Goal: Task Accomplishment & Management: Use online tool/utility

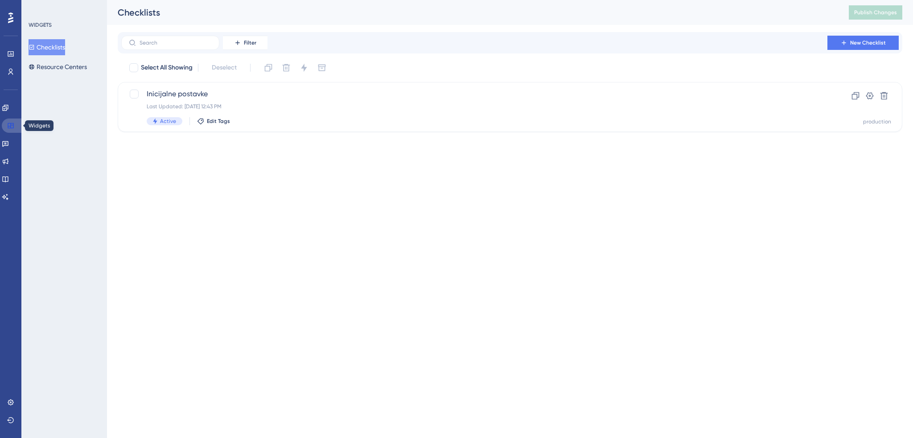
click at [8, 126] on icon at bounding box center [10, 125] width 7 height 7
click at [9, 107] on icon at bounding box center [5, 107] width 7 height 7
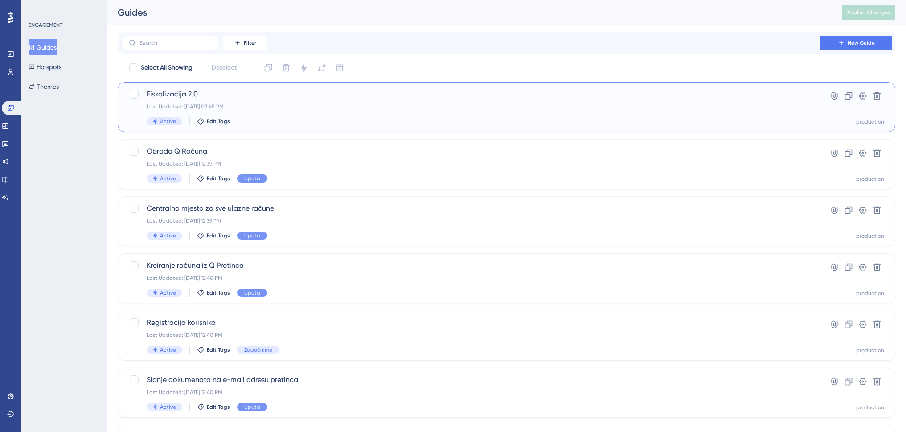
click at [227, 89] on span "Fiskalizacija 2.0" at bounding box center [471, 94] width 649 height 11
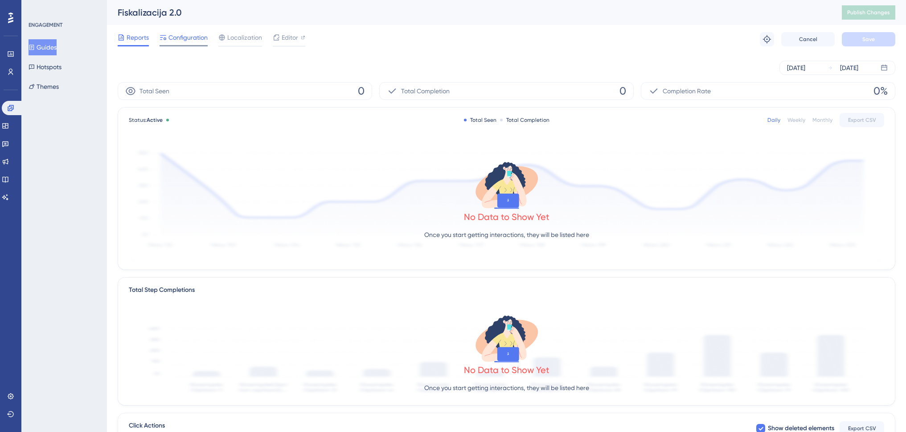
click at [180, 37] on span "Configuration" at bounding box center [188, 37] width 39 height 11
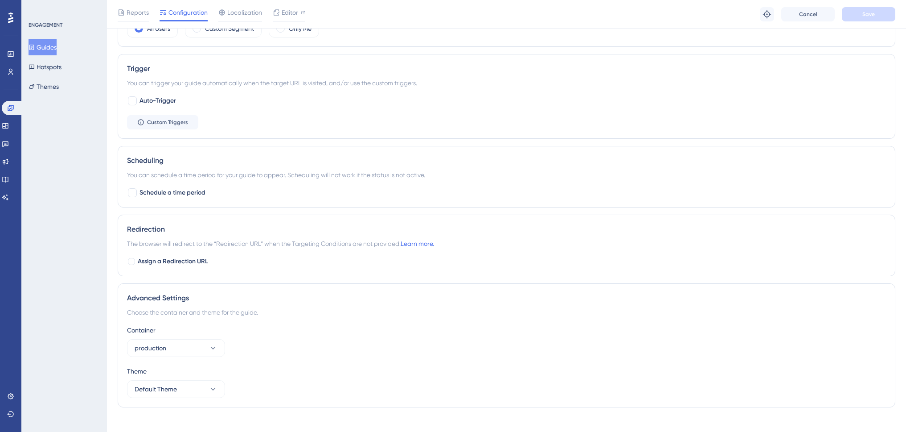
scroll to position [379, 0]
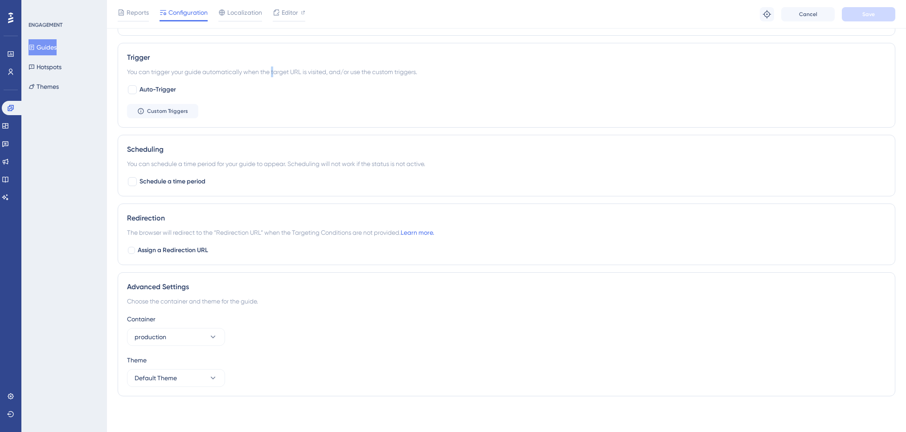
click at [274, 71] on div "You can trigger your guide automatically when the target URL is visited, and/or…" at bounding box center [506, 71] width 759 height 11
click at [132, 90] on div at bounding box center [132, 89] width 9 height 9
checkbox input "true"
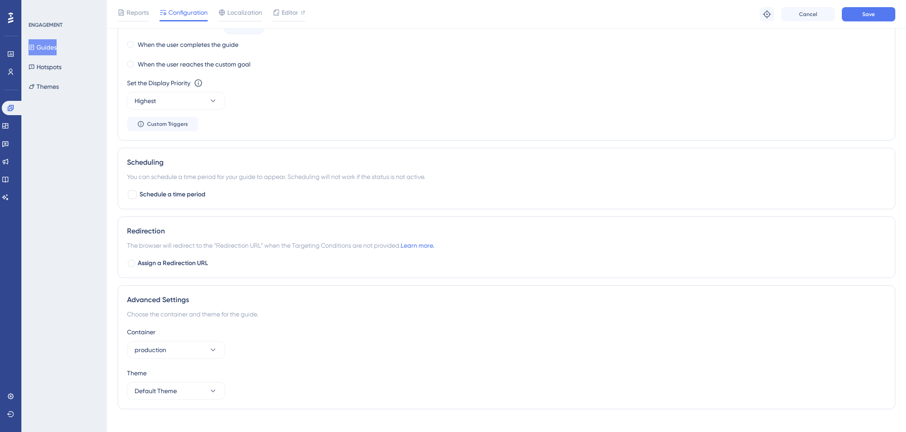
scroll to position [550, 0]
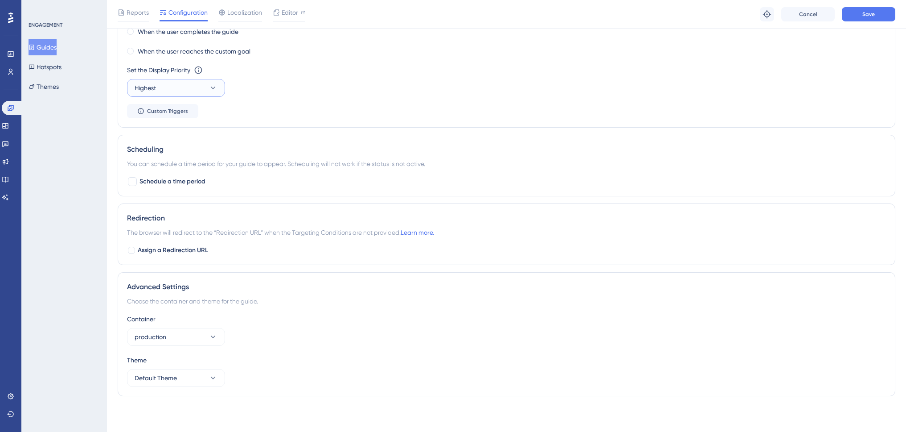
click at [193, 79] on button "Highest" at bounding box center [176, 88] width 98 height 18
click at [193, 80] on button "Highest" at bounding box center [176, 88] width 98 height 18
click at [864, 16] on span "Save" at bounding box center [869, 14] width 12 height 7
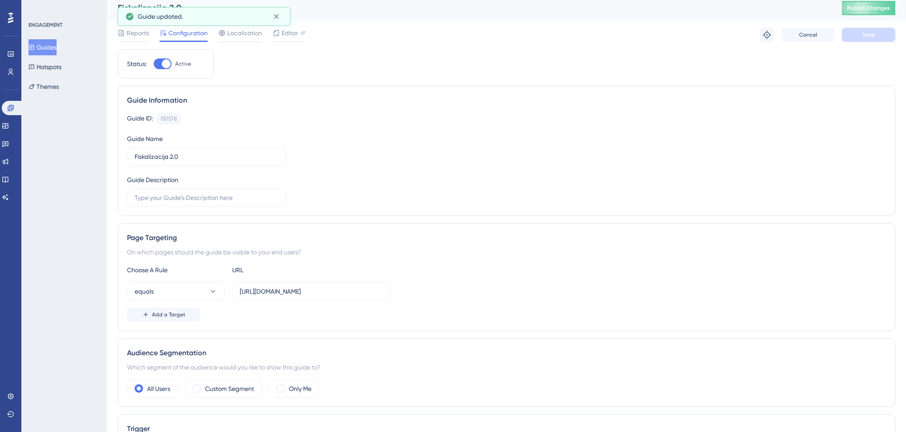
scroll to position [0, 0]
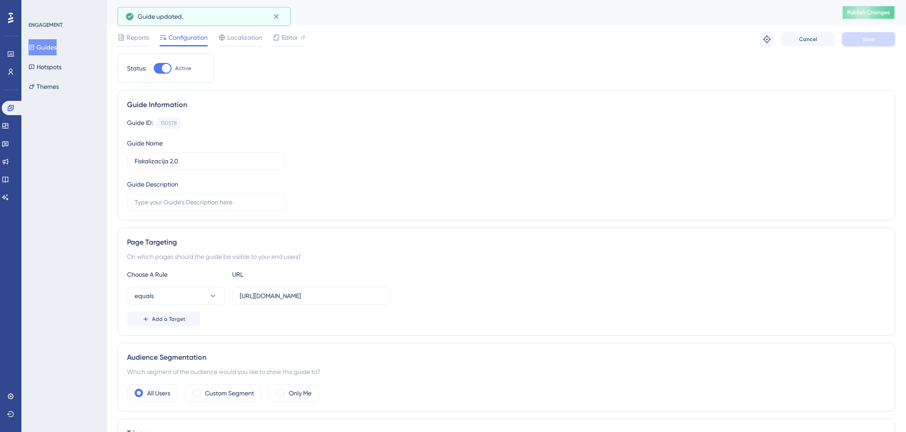
click at [887, 10] on span "Publish Changes" at bounding box center [869, 12] width 43 height 7
click at [285, 38] on span "Editor" at bounding box center [290, 37] width 16 height 11
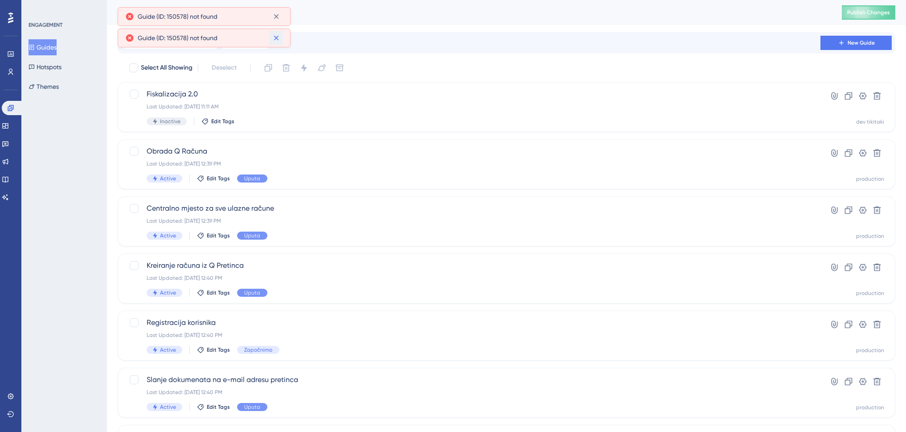
click at [276, 35] on icon at bounding box center [276, 37] width 9 height 9
click at [279, 17] on icon at bounding box center [276, 16] width 9 height 9
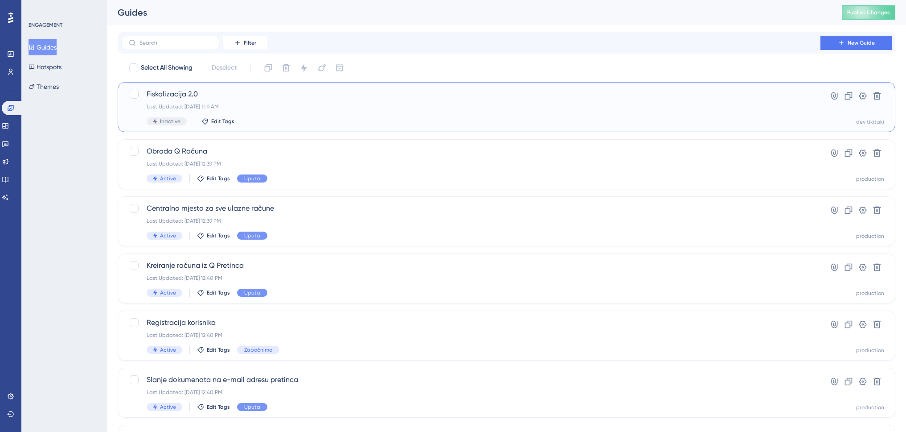
click at [244, 95] on span "Fiskalizacija 2.0" at bounding box center [471, 94] width 649 height 11
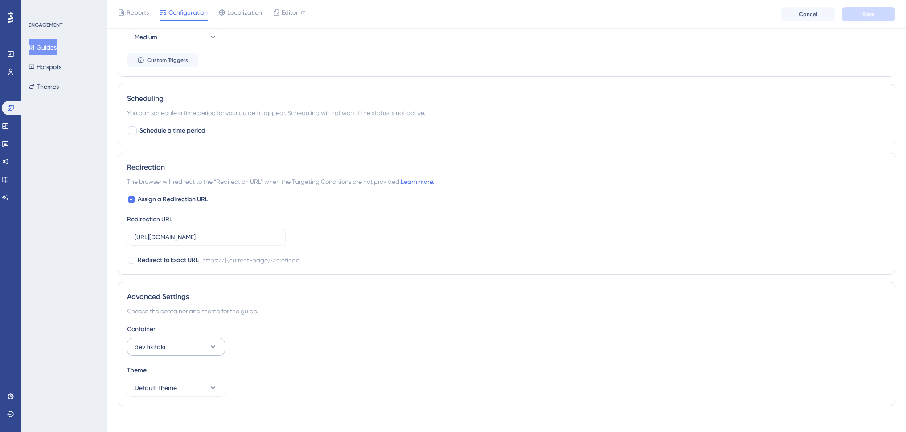
scroll to position [518, 0]
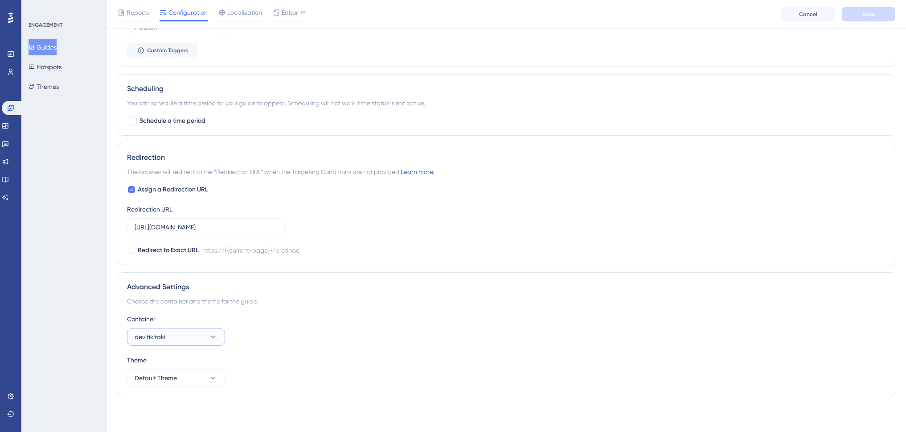
click at [197, 337] on button "dev tikitaki" at bounding box center [176, 337] width 98 height 18
click at [193, 362] on div "production production" at bounding box center [176, 364] width 72 height 18
click at [872, 14] on span "Save" at bounding box center [869, 14] width 12 height 7
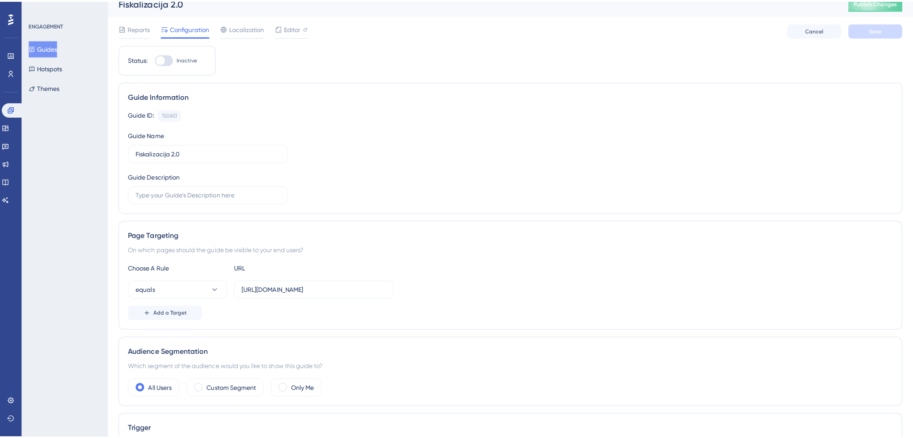
scroll to position [0, 0]
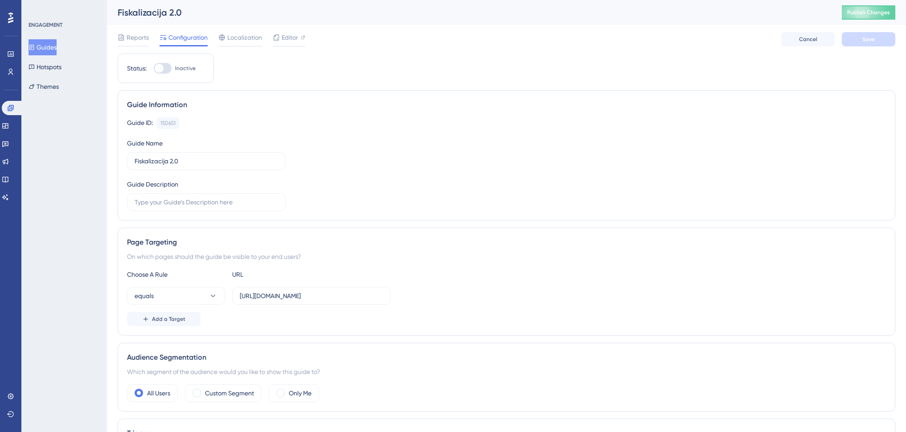
click at [171, 63] on div at bounding box center [163, 68] width 18 height 11
click at [154, 68] on input "Inactive" at bounding box center [153, 68] width 0 height 0
checkbox input "true"
click at [880, 38] on button "Save" at bounding box center [868, 39] width 53 height 14
click at [881, 12] on span "Publish Changes" at bounding box center [869, 12] width 43 height 7
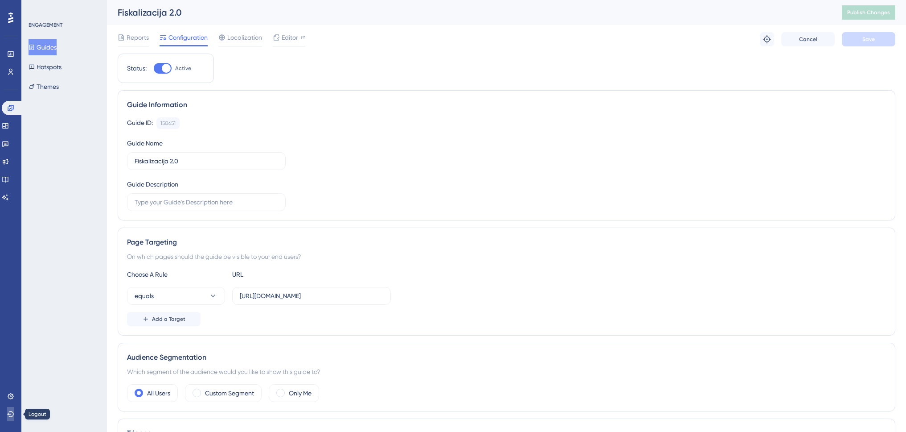
click at [7, 411] on icon at bounding box center [10, 413] width 7 height 7
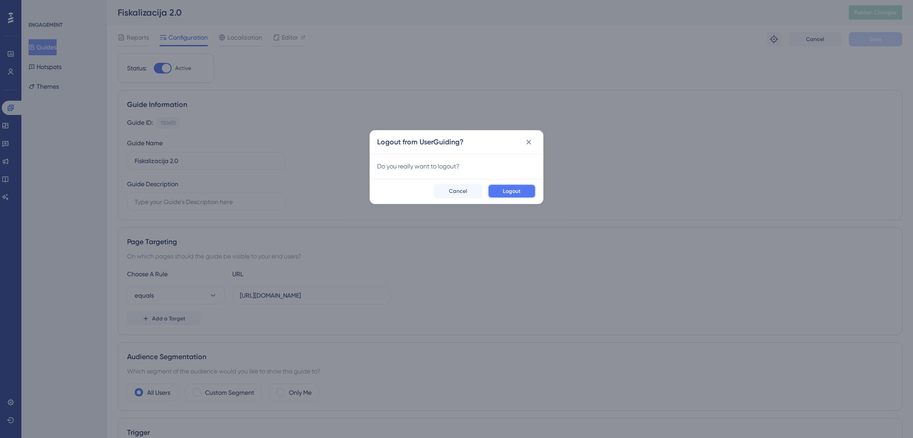
click at [510, 192] on span "Logout" at bounding box center [512, 191] width 18 height 7
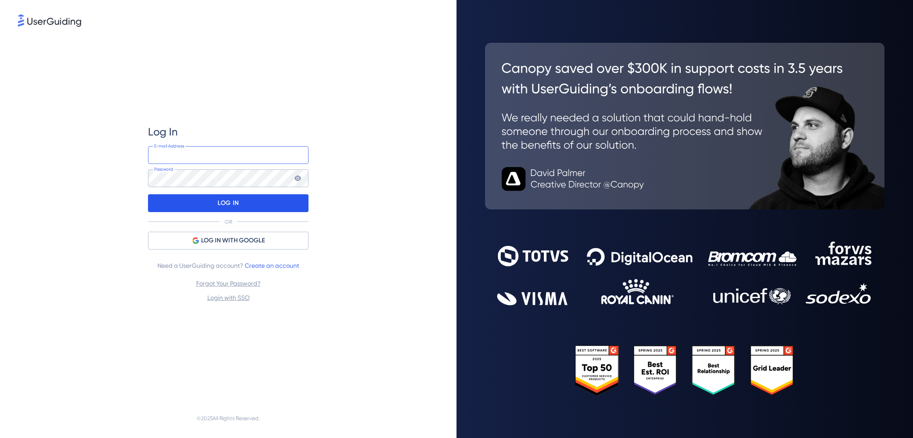
type input "nina.miskovic@swing-consulting.hr"
click at [222, 206] on p "LOG IN" at bounding box center [228, 203] width 21 height 14
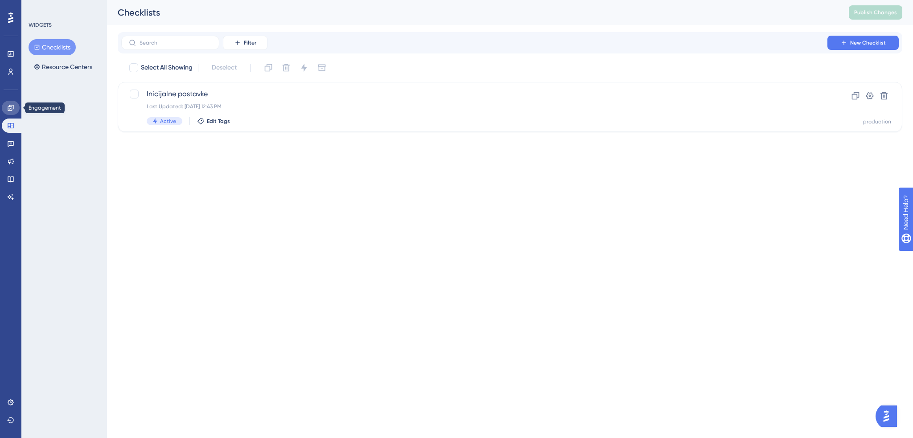
click at [8, 111] on icon at bounding box center [10, 107] width 7 height 7
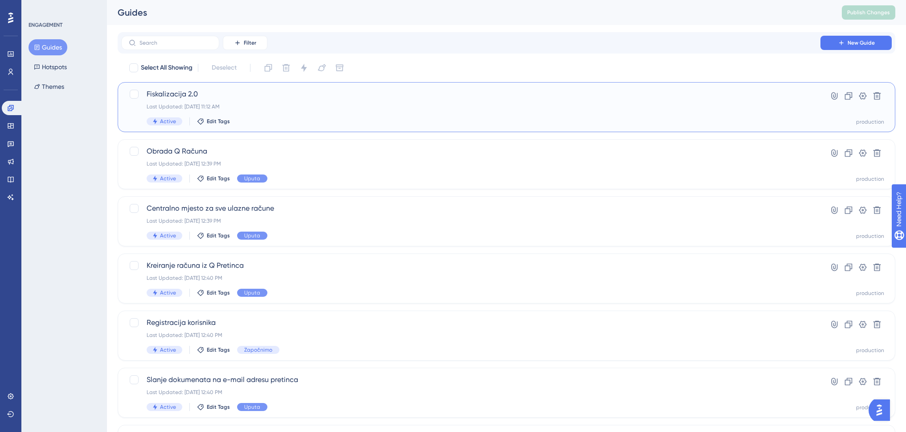
click at [276, 101] on div "Fiskalizacija 2.0 Last Updated: Aug 26 2025, 11:12 AM Active Edit Tags" at bounding box center [471, 107] width 649 height 37
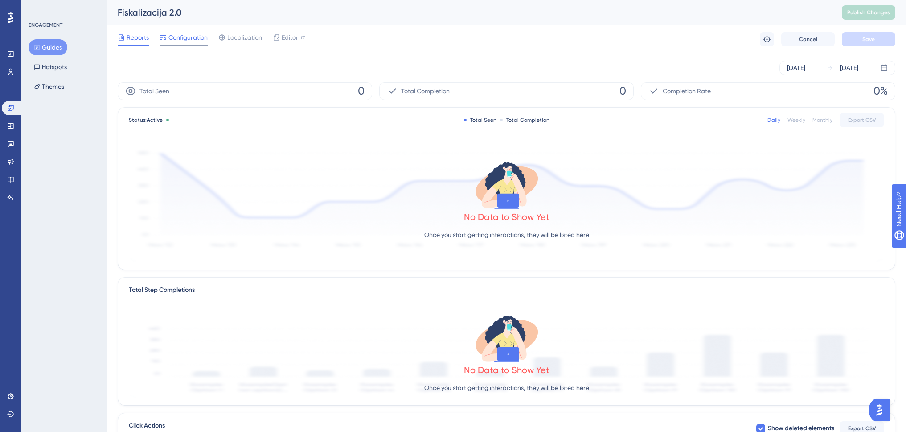
click at [178, 36] on span "Configuration" at bounding box center [188, 37] width 39 height 11
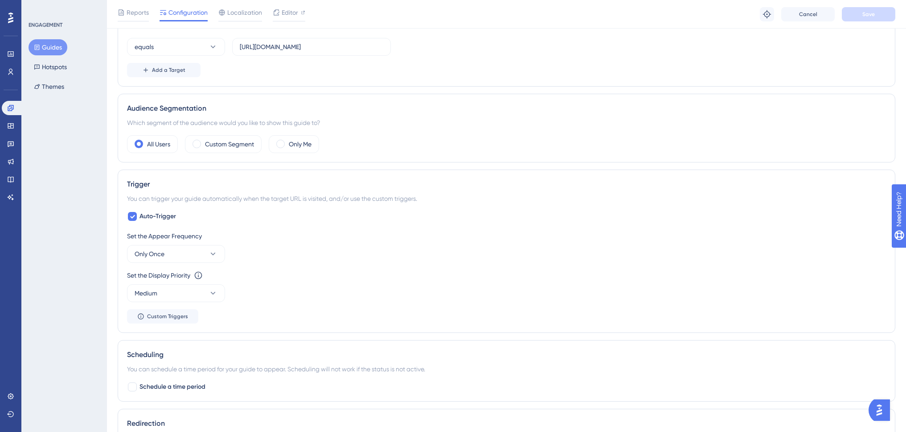
scroll to position [267, 0]
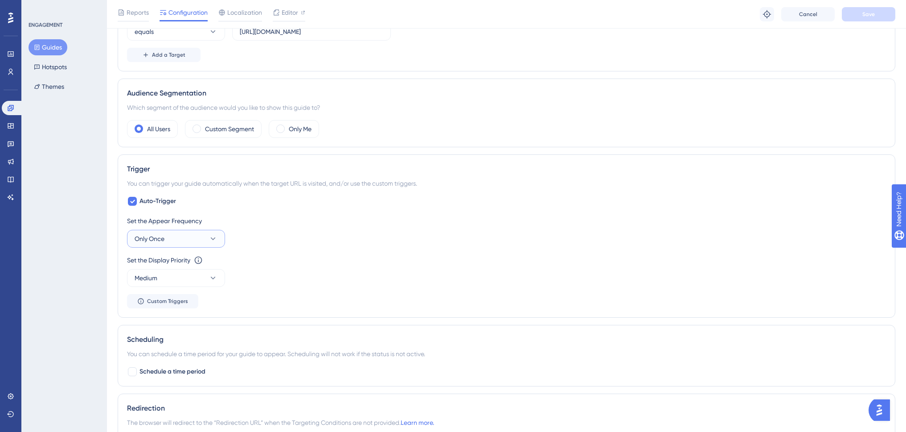
click at [187, 235] on button "Only Once" at bounding box center [176, 239] width 98 height 18
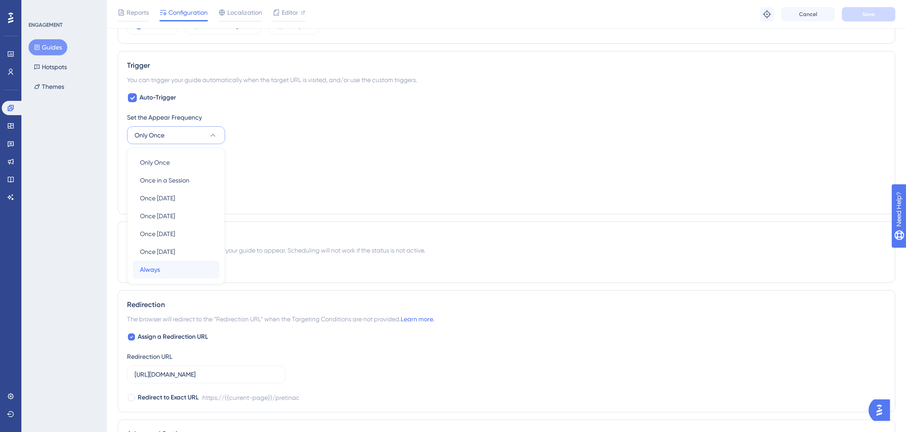
click at [184, 269] on div "Always Always" at bounding box center [176, 269] width 72 height 18
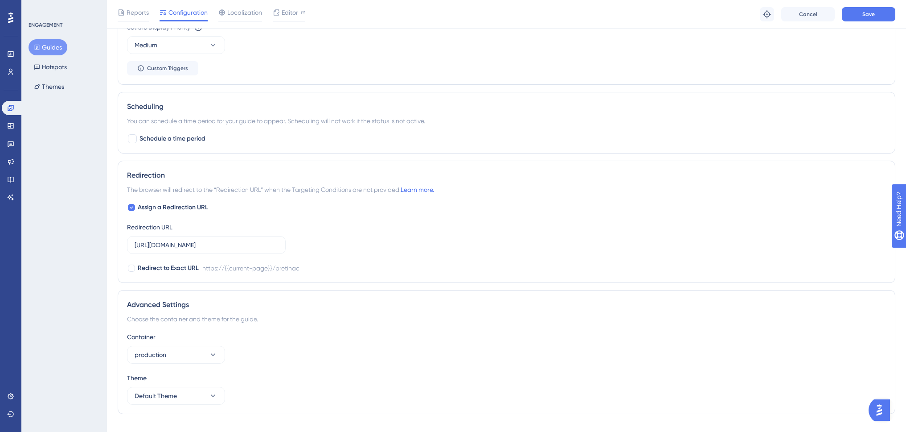
scroll to position [594, 0]
click at [861, 15] on button "Save" at bounding box center [868, 14] width 53 height 14
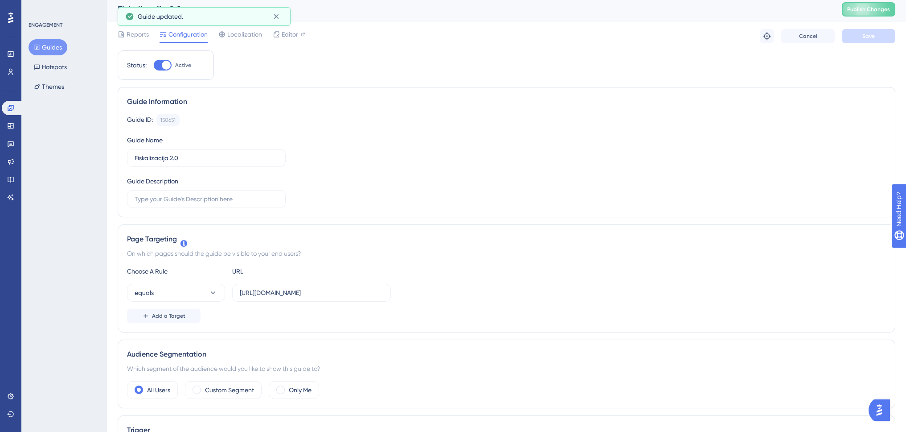
scroll to position [0, 0]
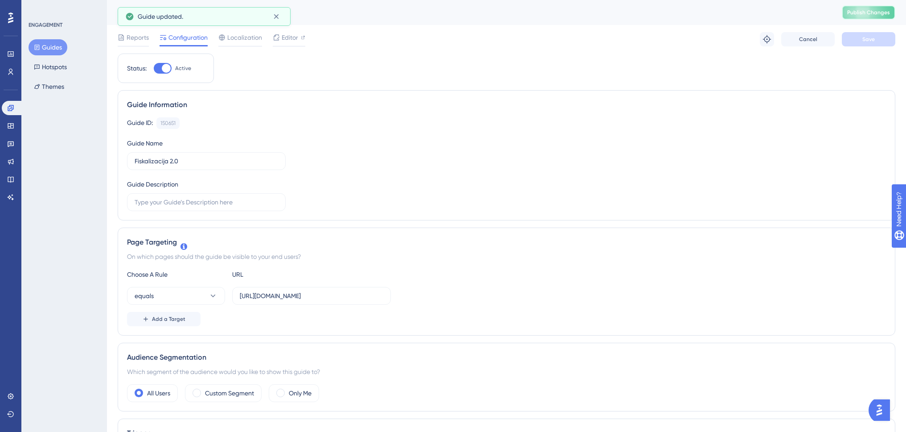
click at [883, 16] on button "Publish Changes" at bounding box center [868, 12] width 53 height 14
click at [57, 47] on button "Guides" at bounding box center [48, 47] width 39 height 16
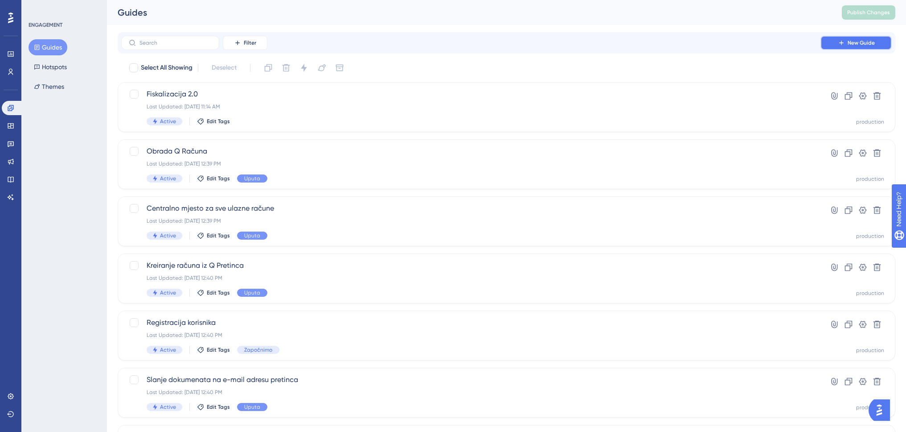
drag, startPoint x: 875, startPoint y: 41, endPoint x: 798, endPoint y: 56, distance: 78.5
click at [875, 41] on button "New Guide" at bounding box center [856, 43] width 71 height 14
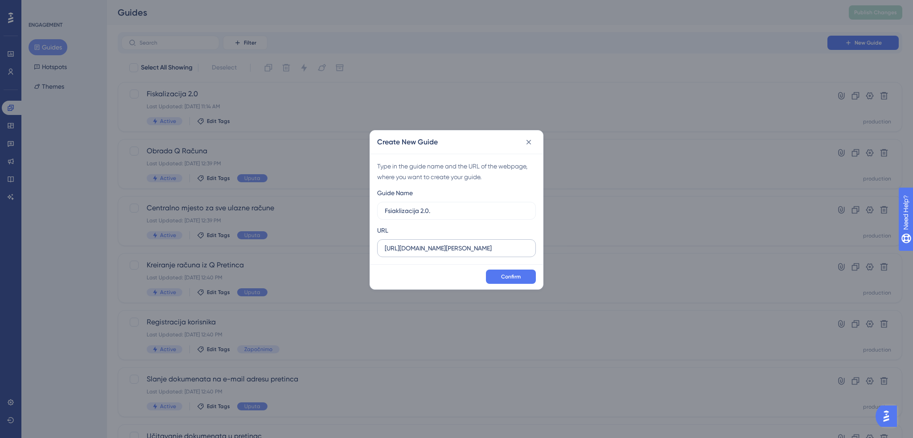
type input "Fsiaklizacija 2.0."
click at [456, 250] on input "https://www.dev-tikitaki.swing-oblak.io" at bounding box center [457, 248] width 144 height 10
drag, startPoint x: 423, startPoint y: 249, endPoint x: 508, endPoint y: 250, distance: 85.6
click at [508, 250] on input "https://www.dev-tikitaki.swing-oblak.io" at bounding box center [457, 248] width 144 height 10
type input "https://www.swing-q.hr/pretinac"
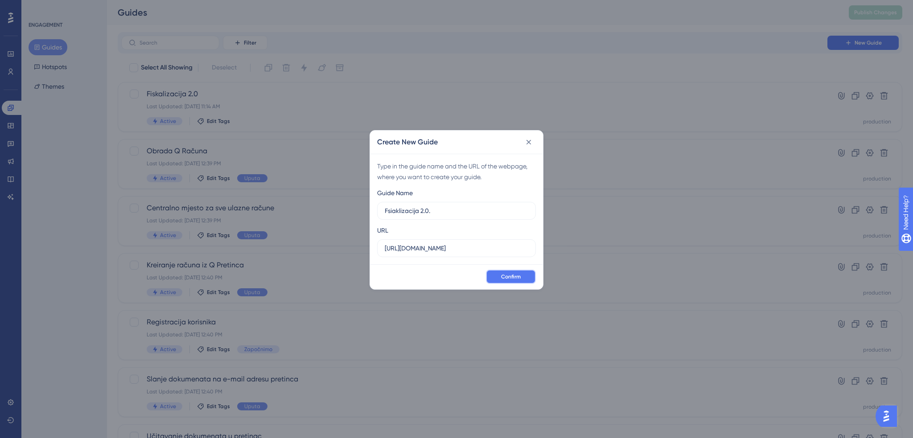
click at [516, 276] on span "Confirm" at bounding box center [511, 276] width 20 height 7
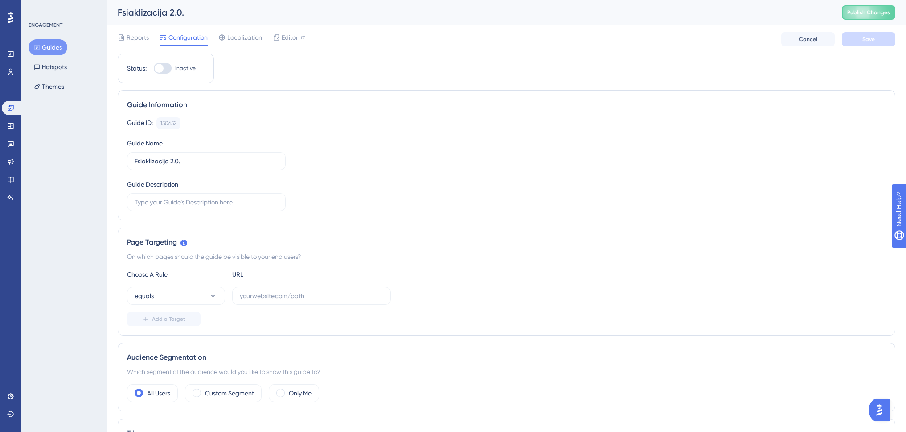
click at [58, 47] on button "Guides" at bounding box center [48, 47] width 39 height 16
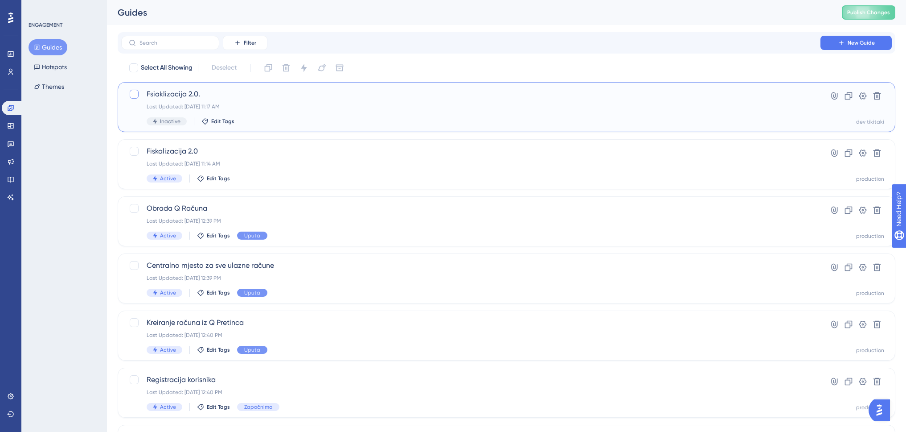
click at [133, 94] on div at bounding box center [134, 94] width 9 height 9
checkbox input "true"
click at [290, 71] on icon at bounding box center [287, 68] width 8 height 8
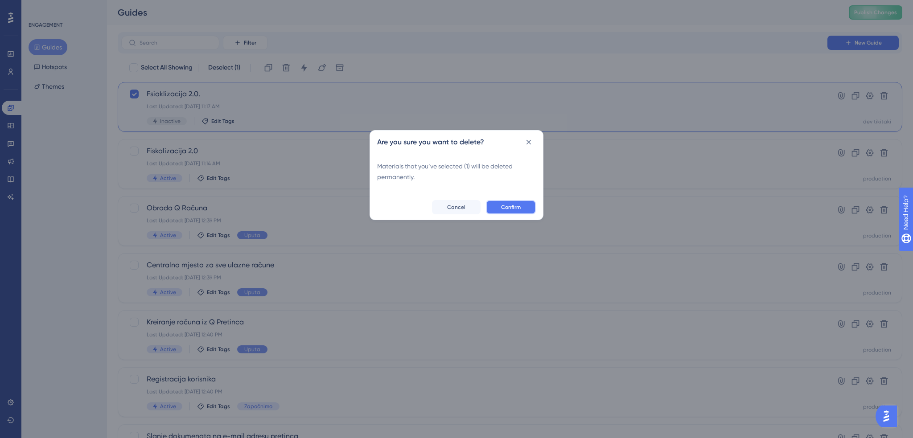
click at [502, 202] on button "Confirm" at bounding box center [511, 207] width 50 height 14
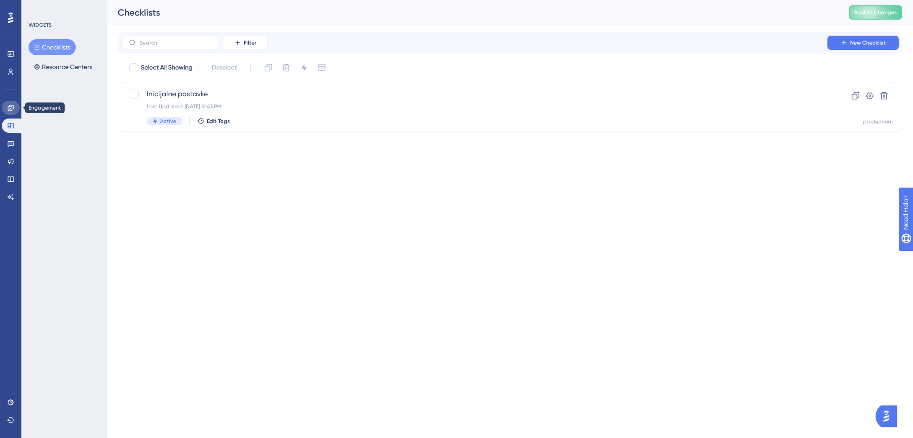
drag, startPoint x: 13, startPoint y: 107, endPoint x: 16, endPoint y: 101, distance: 6.6
click at [13, 107] on icon at bounding box center [11, 108] width 6 height 6
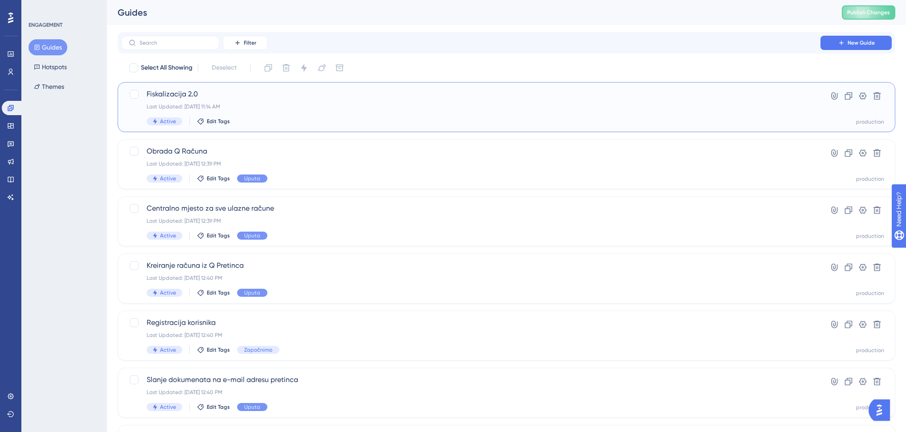
click at [182, 91] on span "Fiskalizacija 2.0" at bounding box center [471, 94] width 649 height 11
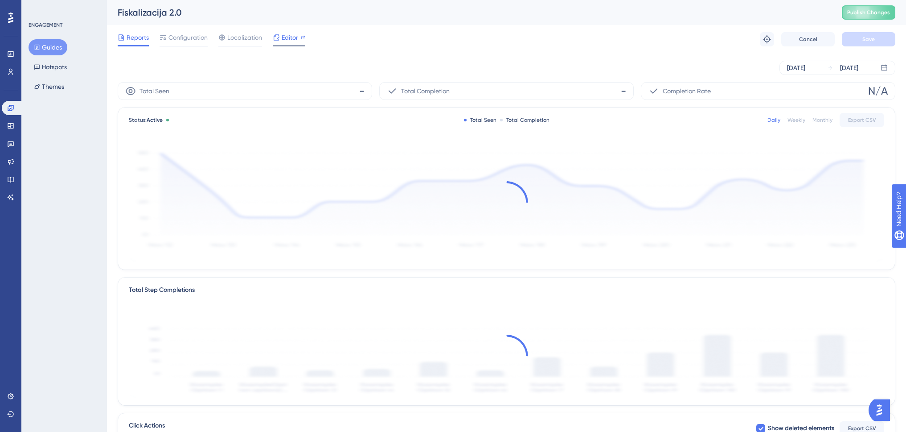
click at [282, 37] on span "Editor" at bounding box center [290, 37] width 16 height 11
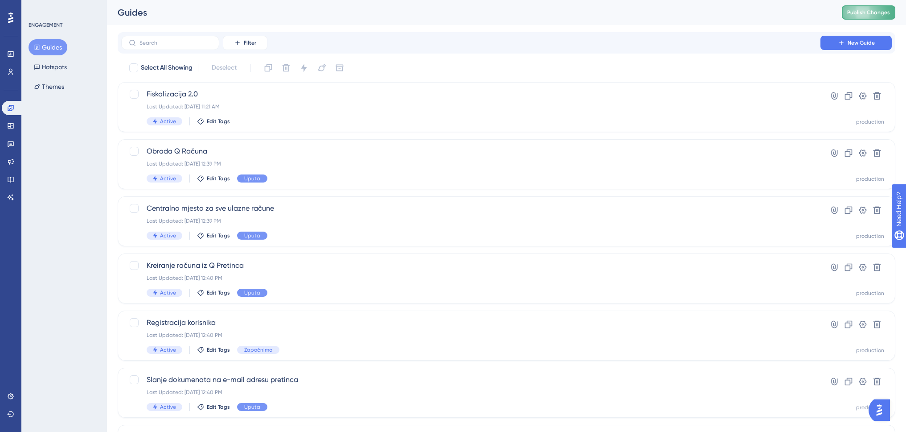
click at [0, 0] on span "Publish Changes" at bounding box center [0, 0] width 0 height 0
